Goal: Complete application form: Complete application form

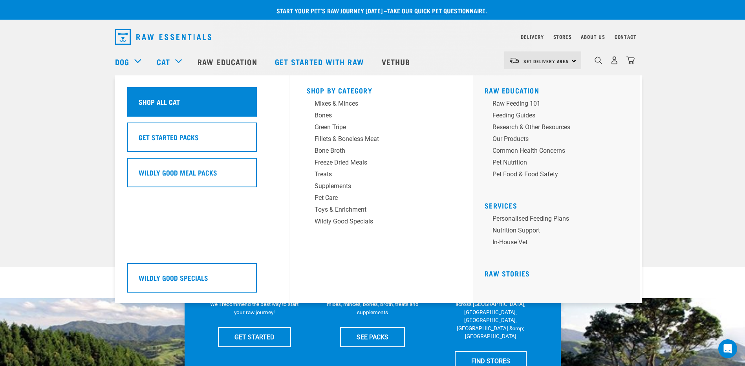
click at [165, 109] on div "Shop All Cat" at bounding box center [192, 101] width 130 height 29
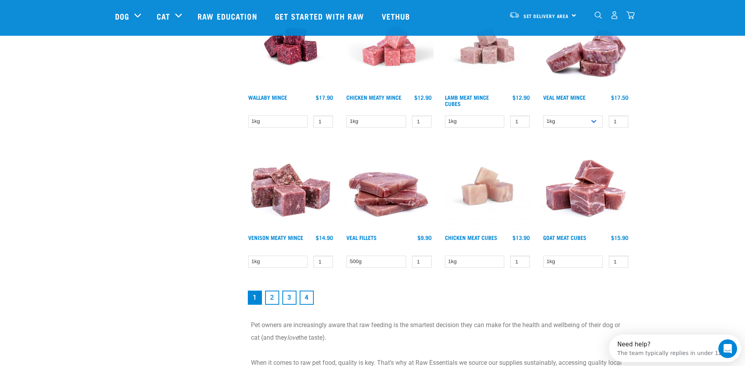
scroll to position [1021, 0]
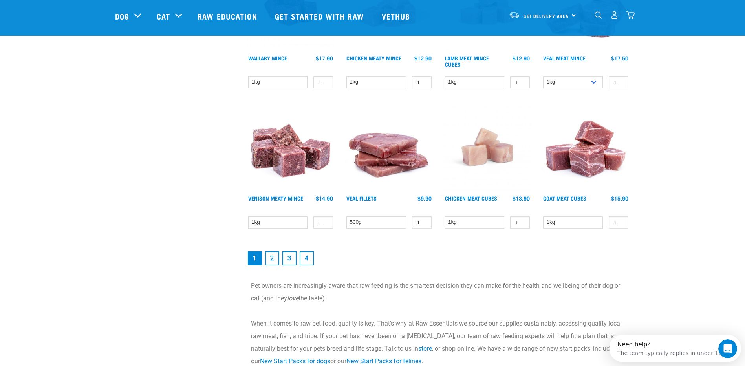
click at [269, 257] on link "2" at bounding box center [272, 258] width 14 height 14
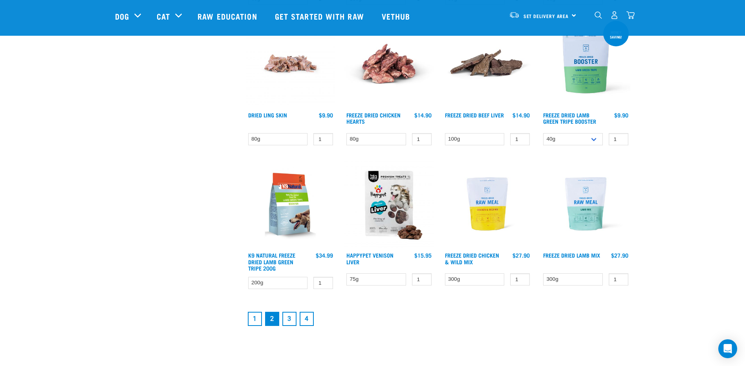
scroll to position [982, 0]
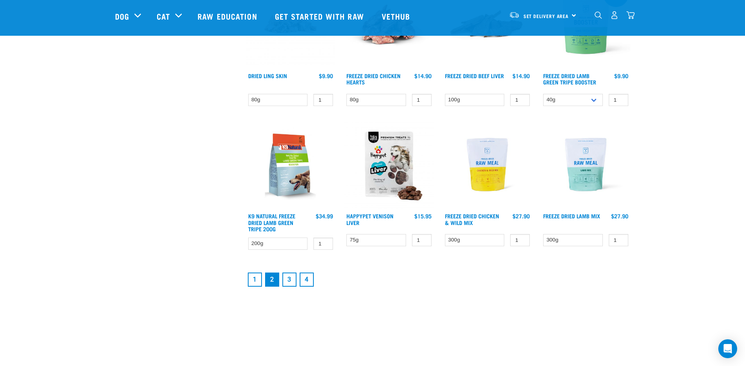
click at [287, 277] on link "3" at bounding box center [289, 280] width 14 height 14
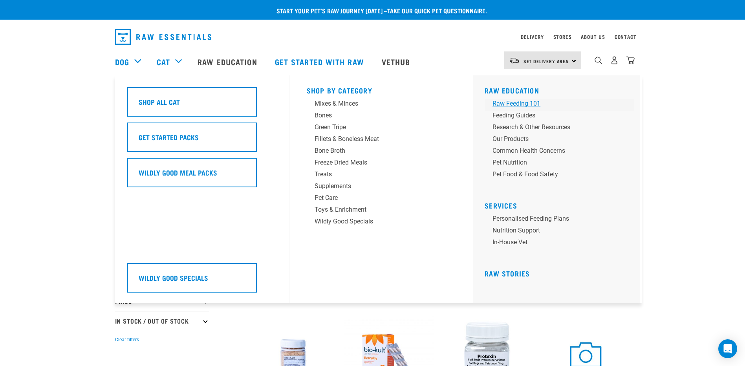
click at [507, 101] on div "Raw Feeding 101" at bounding box center [553, 103] width 123 height 9
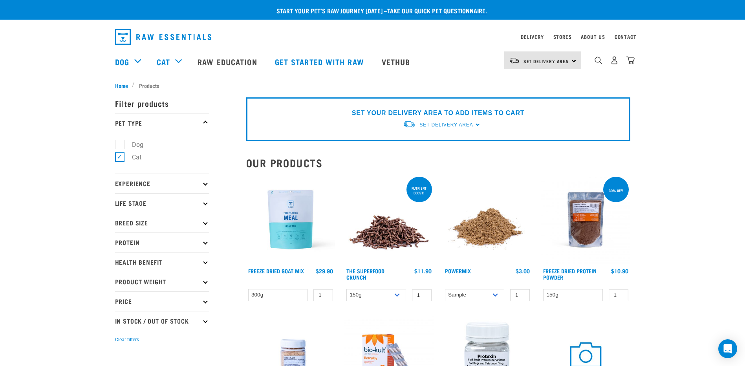
click at [463, 10] on link "take our quick pet questionnaire." at bounding box center [437, 11] width 100 height 4
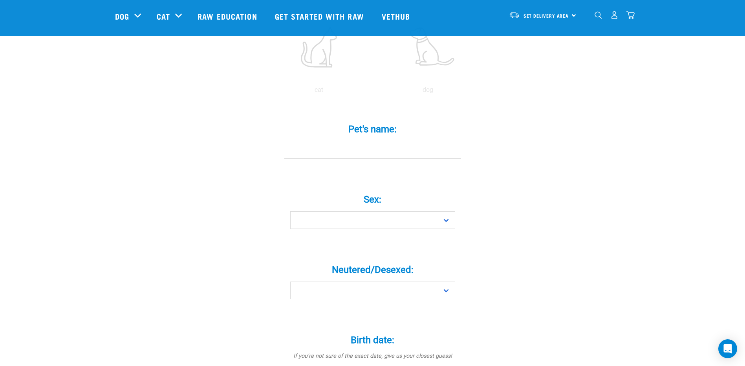
scroll to position [236, 0]
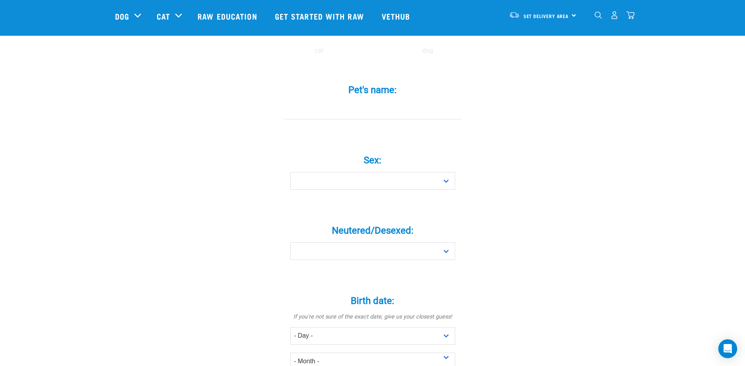
click at [380, 102] on input "Pet's name: *" at bounding box center [372, 111] width 177 height 18
type input "Ted"
click at [381, 172] on select "Boy Girl" at bounding box center [372, 181] width 165 height 18
select select "boy"
click at [290, 172] on select "Boy Girl" at bounding box center [372, 181] width 165 height 18
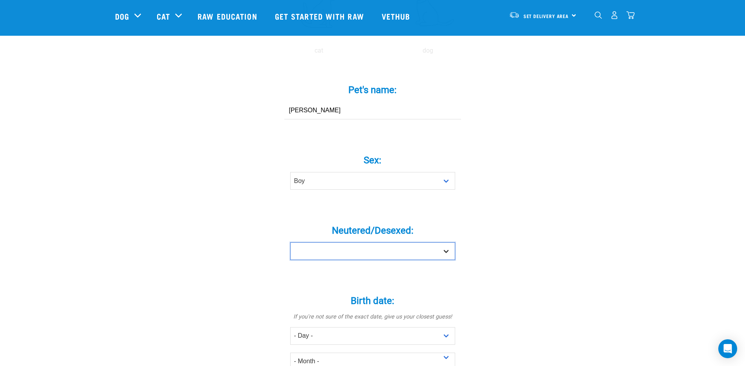
click at [379, 242] on select "Yes No" at bounding box center [372, 251] width 165 height 18
select select "yes"
click at [290, 242] on select "Yes No" at bounding box center [372, 251] width 165 height 18
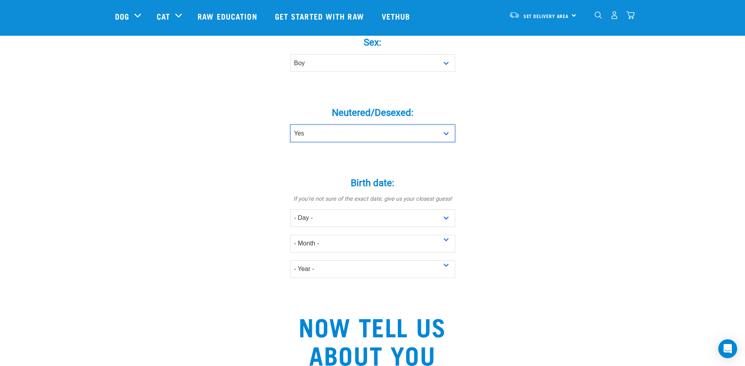
scroll to position [432, 0]
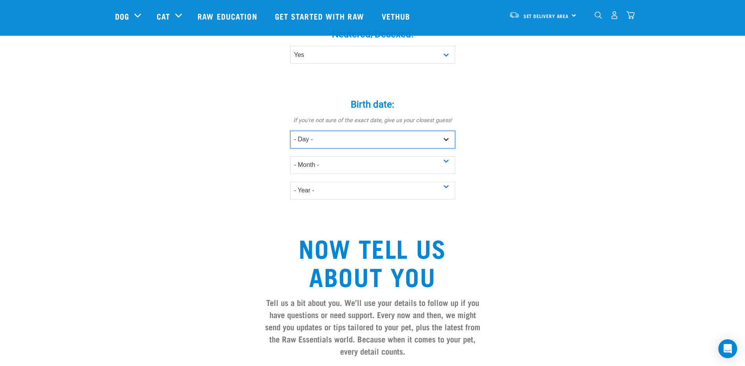
click at [315, 131] on select "- Day - 1 2 3 4 5 6 7 8 9 10 11 12 13 14 15 16 17 18 19 20 21 22 23 24 25 26 27" at bounding box center [372, 140] width 165 height 18
select select "11"
click at [290, 131] on select "- Day - 1 2 3 4 5 6 7 8 9 10 11 12 13 14 15 16 17 18 19 20 21 22 23 24 25 26 27" at bounding box center [372, 140] width 165 height 18
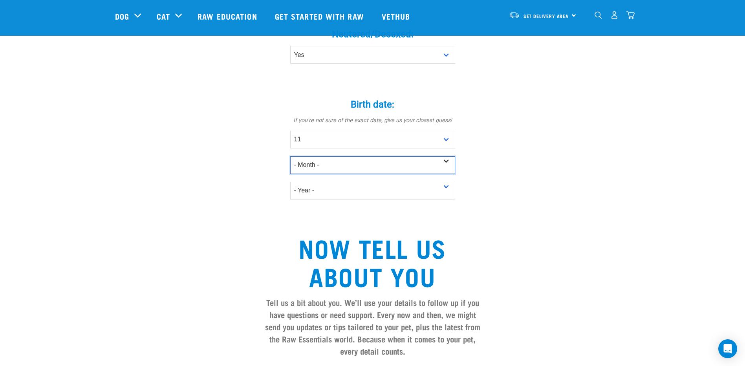
click at [304, 156] on select "- Month - January February March April May June July August September October N…" at bounding box center [372, 165] width 165 height 18
select select "November"
click at [290, 156] on select "- Month - January February March April May June July August September October N…" at bounding box center [372, 165] width 165 height 18
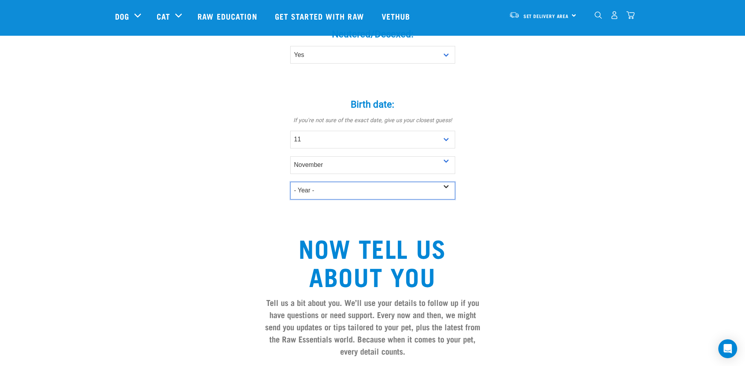
click at [310, 182] on select "- Year - 2025 2024 2023 2022 2021 2020 2019 2018 2017 2016 2015 2014 2013 2012" at bounding box center [372, 191] width 165 height 18
select select "2013"
click at [290, 182] on select "- Year - 2025 2024 2023 2022 2021 2020 2019 2018 2017 2016 2015 2014 2013 2012" at bounding box center [372, 191] width 165 height 18
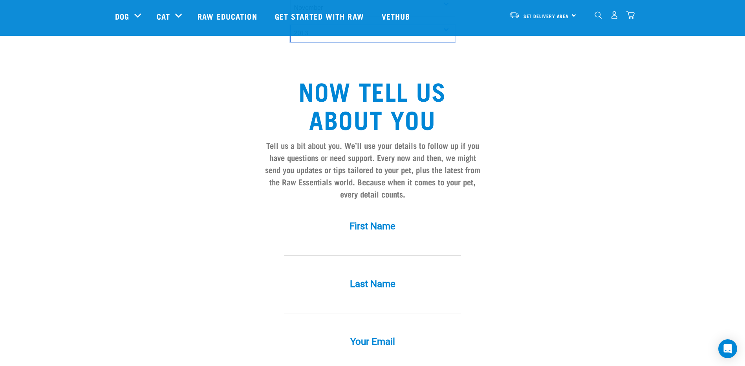
scroll to position [668, 0]
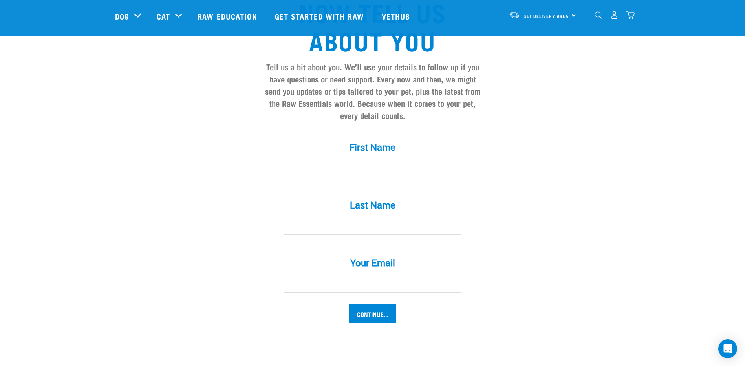
click at [400, 275] on input "Your Email *" at bounding box center [372, 284] width 177 height 18
click at [368, 159] on input "First Name *" at bounding box center [372, 168] width 177 height 18
type input "k"
type input "g"
type input "[EMAIL_ADDRESS][DOMAIN_NAME]"
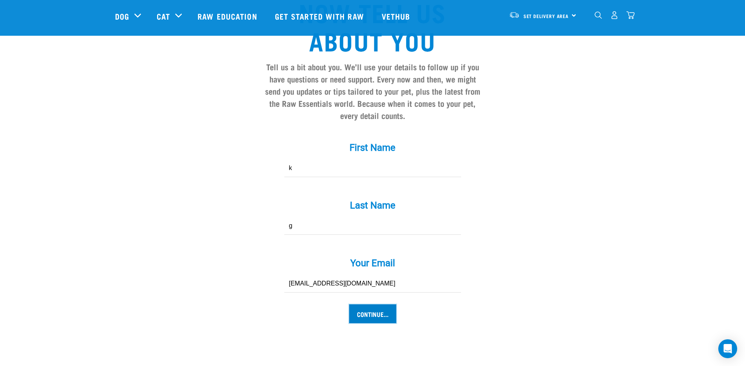
click at [373, 304] on input "Continue..." at bounding box center [372, 313] width 47 height 19
click at [378, 304] on input "Continue..." at bounding box center [372, 313] width 47 height 19
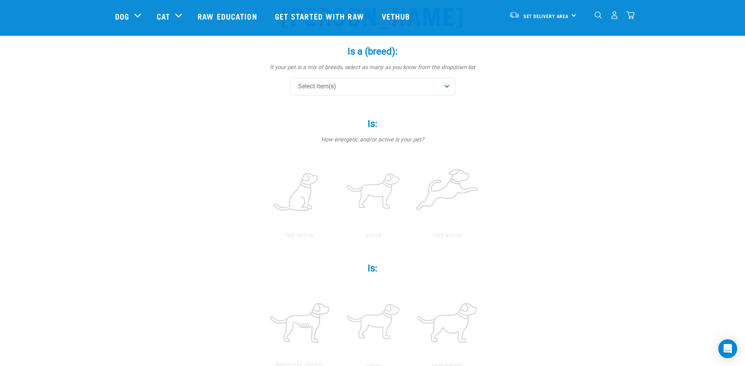
scroll to position [39, 0]
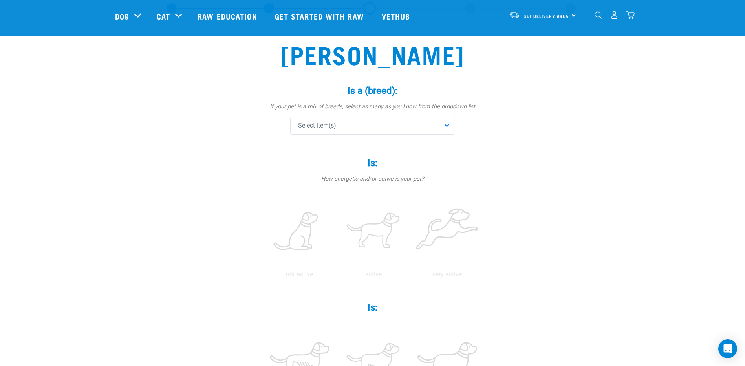
click at [442, 126] on div "Select item(s)" at bounding box center [372, 126] width 165 height 18
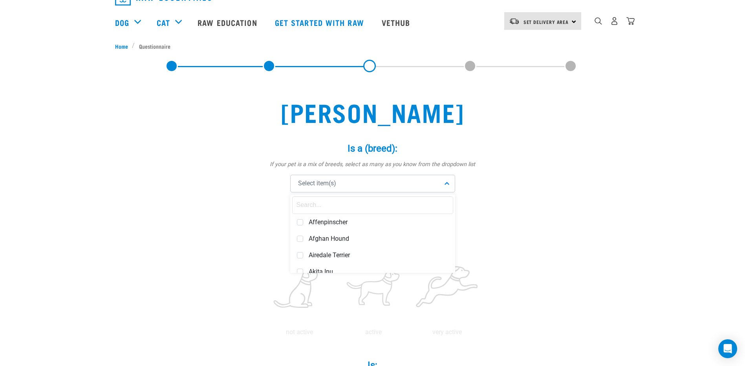
scroll to position [0, 0]
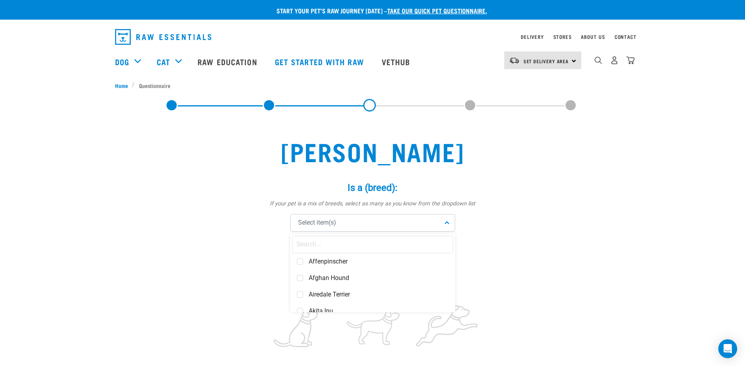
click at [355, 238] on input "text" at bounding box center [372, 245] width 161 height 18
type input "ca"
click at [268, 104] on link at bounding box center [269, 105] width 13 height 13
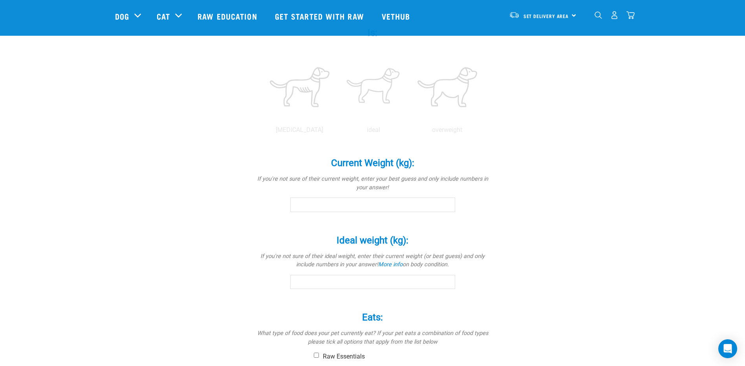
scroll to position [393, 0]
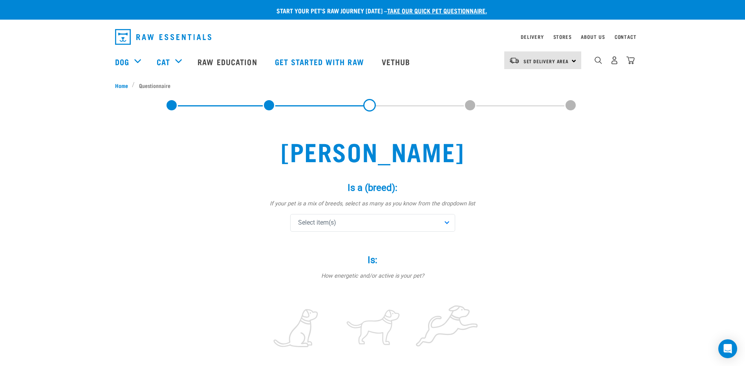
click at [327, 227] on span "Select item(s)" at bounding box center [317, 222] width 38 height 9
click at [287, 163] on h2 "[PERSON_NAME]" at bounding box center [372, 151] width 223 height 28
click at [269, 104] on link at bounding box center [269, 105] width 13 height 13
click at [172, 108] on link at bounding box center [171, 105] width 13 height 13
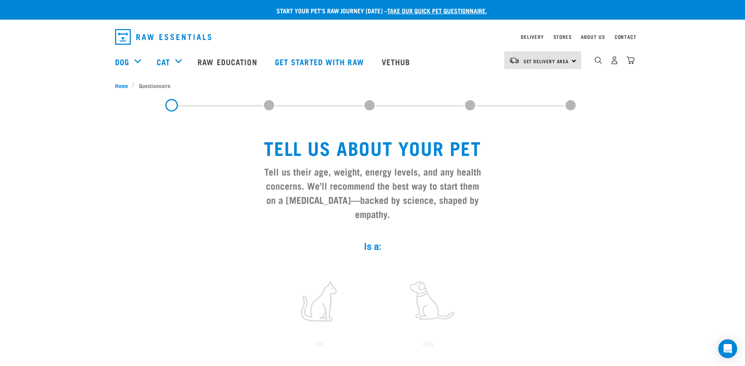
scroll to position [118, 0]
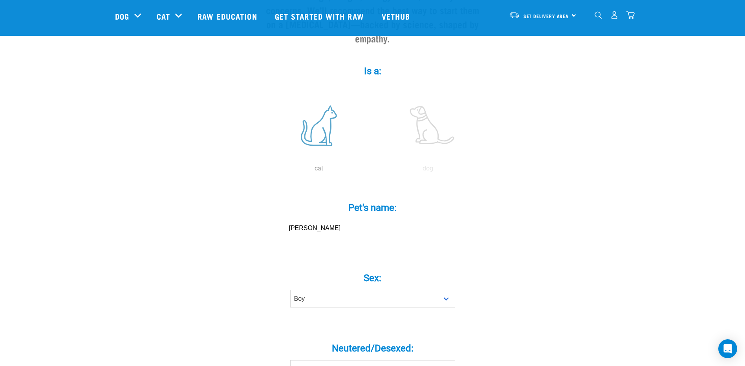
click at [317, 115] on label at bounding box center [319, 125] width 106 height 67
click at [264, 170] on input "radio" at bounding box center [264, 170] width 0 height 0
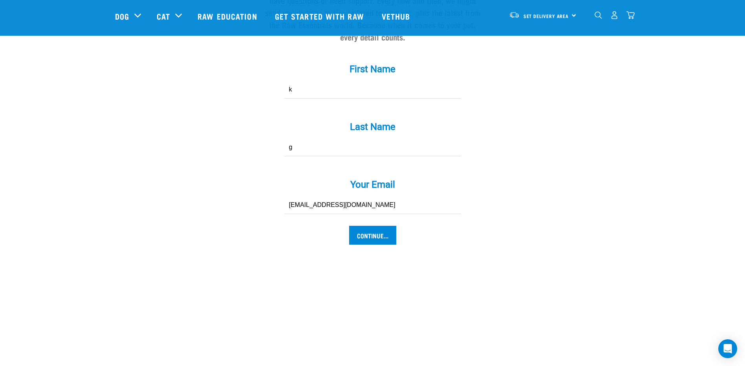
scroll to position [825, 0]
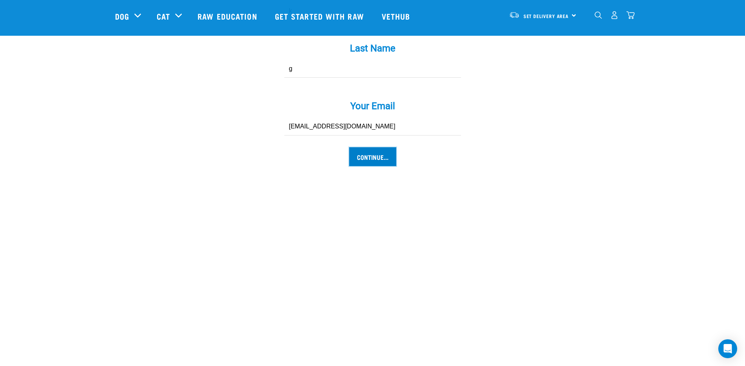
click at [363, 147] on input "Continue..." at bounding box center [372, 156] width 47 height 19
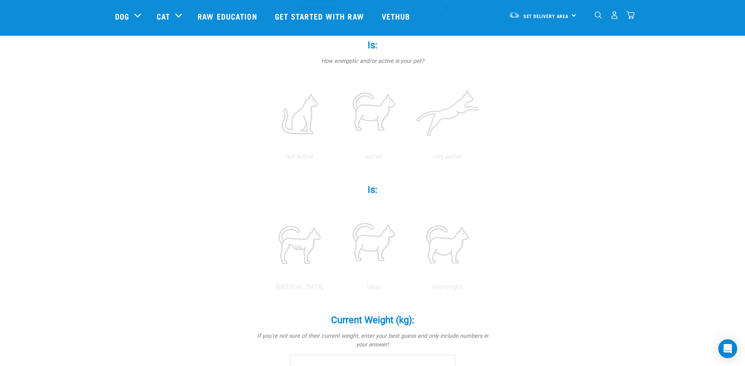
scroll to position [39, 0]
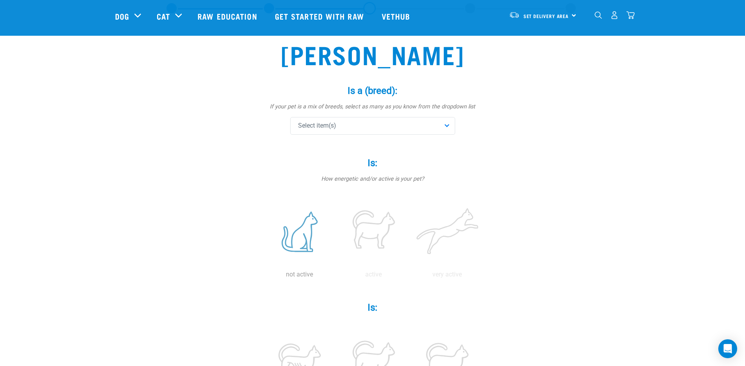
click at [301, 233] on label at bounding box center [299, 231] width 71 height 67
click at [263, 276] on input "radio" at bounding box center [263, 276] width 0 height 0
click at [381, 224] on label at bounding box center [373, 231] width 71 height 67
click at [337, 276] on input "radio" at bounding box center [337, 276] width 0 height 0
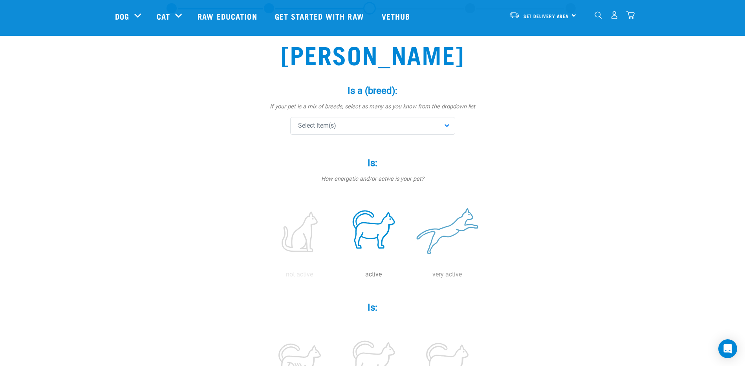
scroll to position [157, 0]
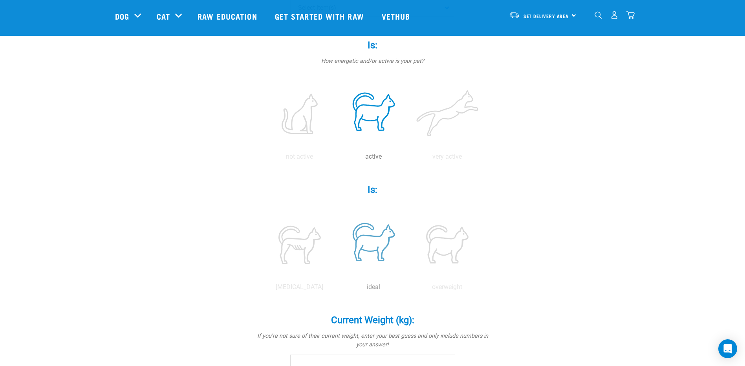
click at [366, 244] on label at bounding box center [373, 244] width 71 height 67
click at [337, 289] on input "radio" at bounding box center [337, 289] width 0 height 0
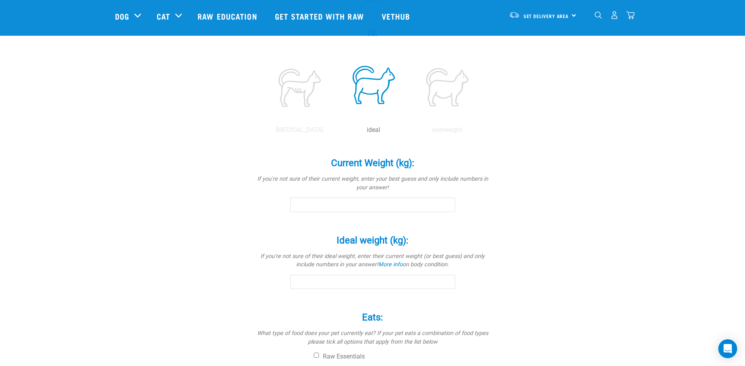
scroll to position [79, 0]
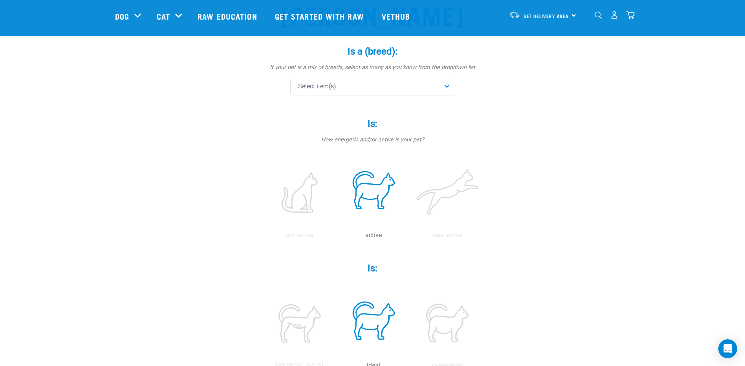
click at [352, 85] on div "Select item(s)" at bounding box center [372, 87] width 165 height 18
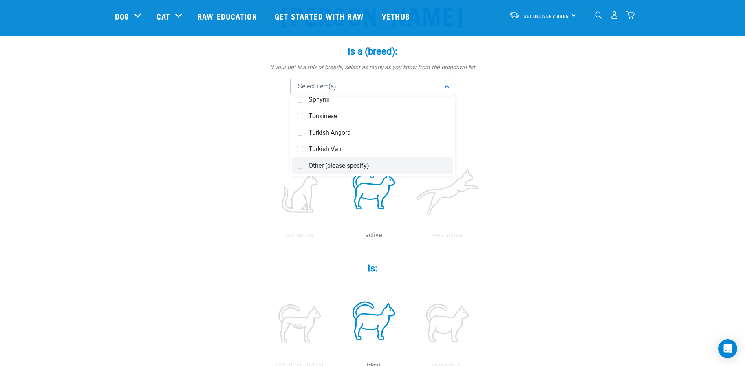
click at [302, 163] on span at bounding box center [300, 166] width 6 height 6
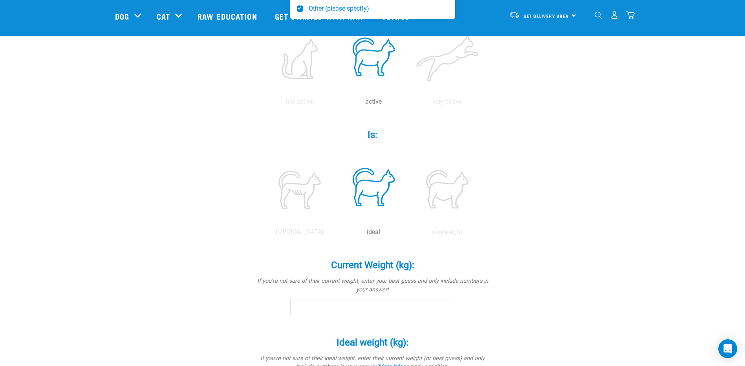
scroll to position [275, 0]
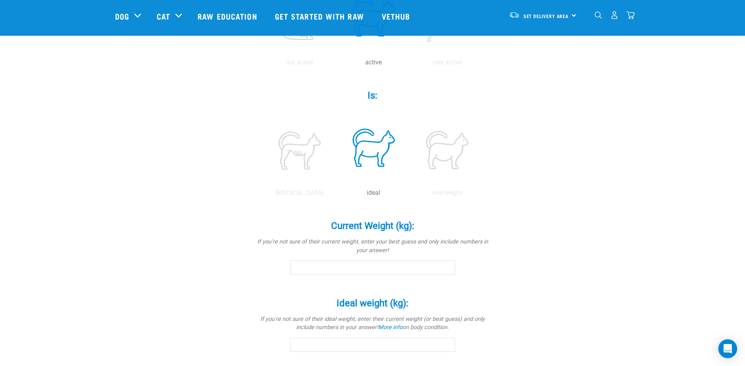
click at [364, 270] on input "Current Weight (kg): *" at bounding box center [372, 267] width 165 height 14
type input "4"
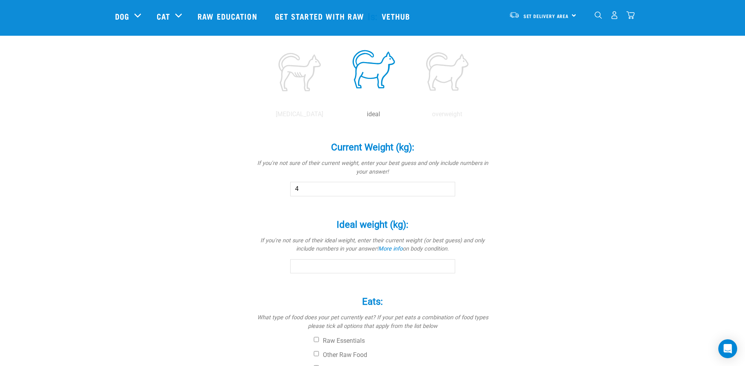
click at [337, 267] on input "Ideal weight (kg): *" at bounding box center [372, 266] width 165 height 14
type input "4.2"
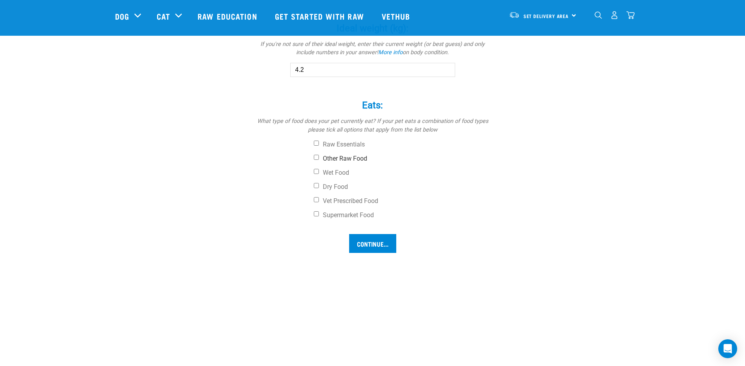
click at [317, 158] on input "Other Raw Food" at bounding box center [316, 157] width 5 height 5
checkbox input "true"
drag, startPoint x: 315, startPoint y: 174, endPoint x: 316, endPoint y: 179, distance: 5.2
click at [315, 174] on label "Wet Food" at bounding box center [402, 173] width 177 height 8
click at [315, 174] on input "Wet Food" at bounding box center [316, 171] width 5 height 5
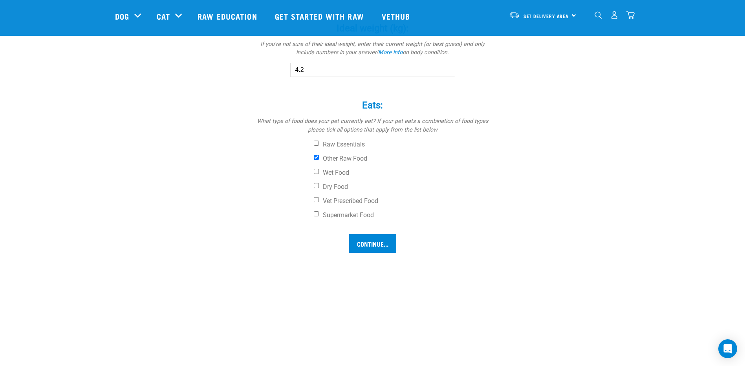
checkbox input "true"
click at [318, 186] on input "Dry Food" at bounding box center [316, 185] width 5 height 5
checkbox input "true"
click at [315, 214] on input "Supermarket Food" at bounding box center [316, 213] width 5 height 5
checkbox input "true"
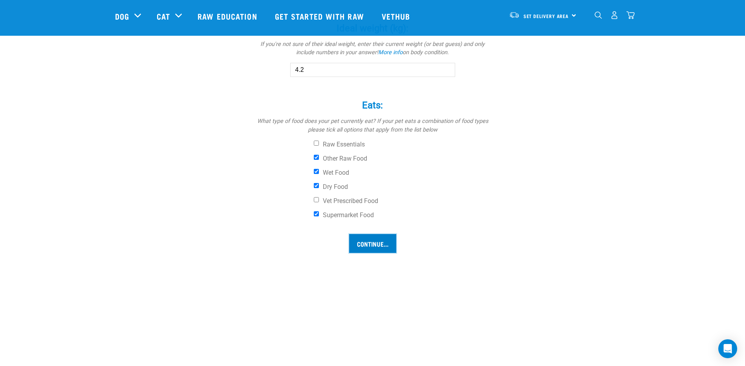
click at [371, 245] on input "Continue..." at bounding box center [372, 243] width 47 height 19
